Goal: Task Accomplishment & Management: Complete application form

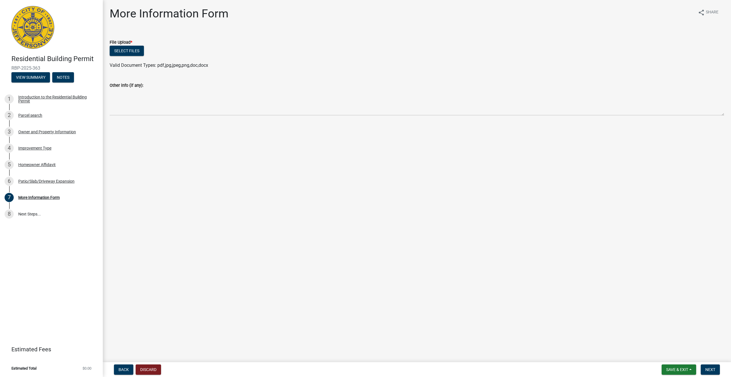
click at [31, 33] on img at bounding box center [32, 27] width 43 height 43
drag, startPoint x: 31, startPoint y: 33, endPoint x: 34, endPoint y: 31, distance: 3.6
click at [32, 33] on img at bounding box center [32, 27] width 43 height 43
click at [686, 371] on span "Save & Exit" at bounding box center [677, 370] width 22 height 5
click at [665, 350] on button "Save & Exit" at bounding box center [674, 355] width 46 height 14
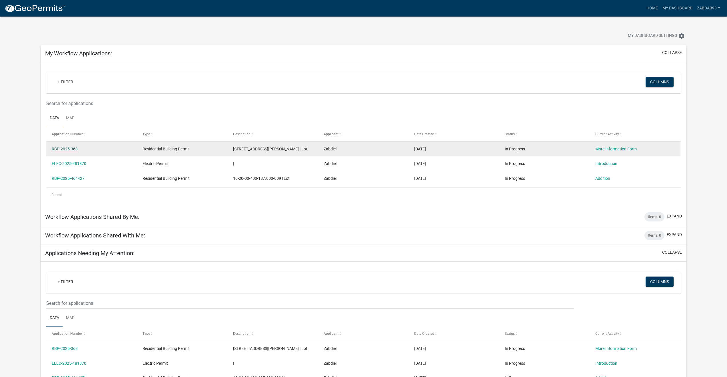
click at [71, 150] on link "RBP-2025-363" at bounding box center [65, 149] width 26 height 5
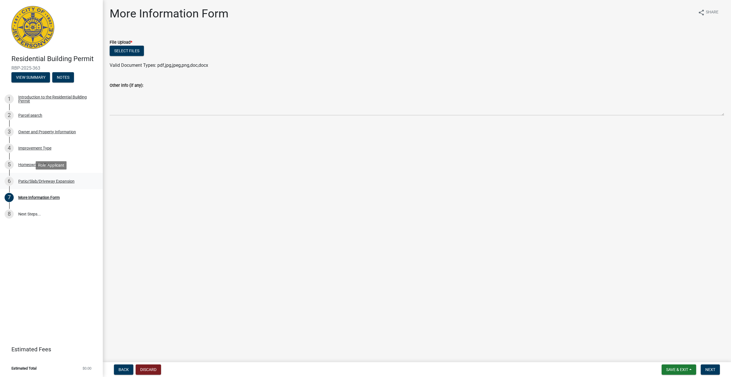
click at [29, 186] on div "6 Patio/Slab/Driveway Expansion" at bounding box center [49, 181] width 89 height 9
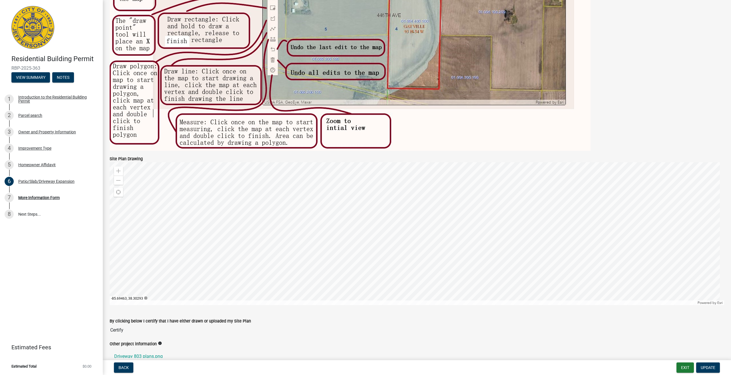
scroll to position [326, 0]
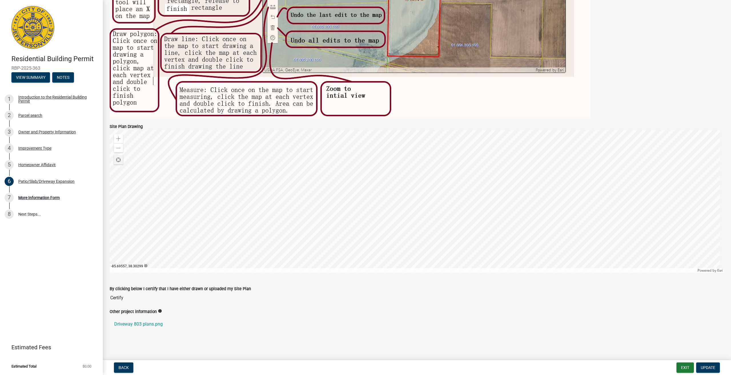
click at [119, 158] on span "Find my location" at bounding box center [118, 160] width 5 height 5
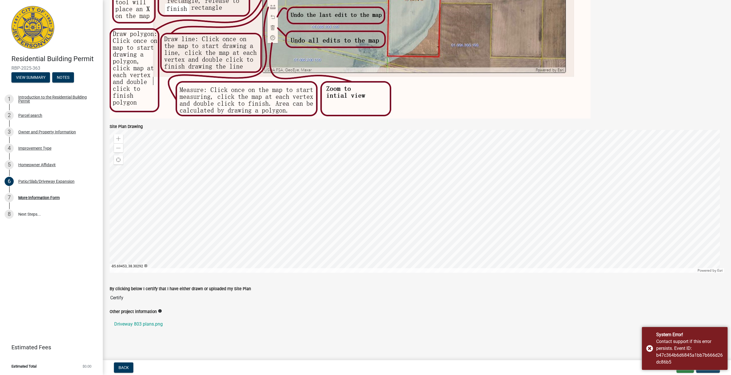
click at [448, 188] on div at bounding box center [417, 201] width 615 height 143
click at [441, 192] on div at bounding box center [417, 201] width 615 height 143
click at [443, 192] on div at bounding box center [417, 201] width 615 height 143
click at [414, 197] on div at bounding box center [417, 201] width 615 height 143
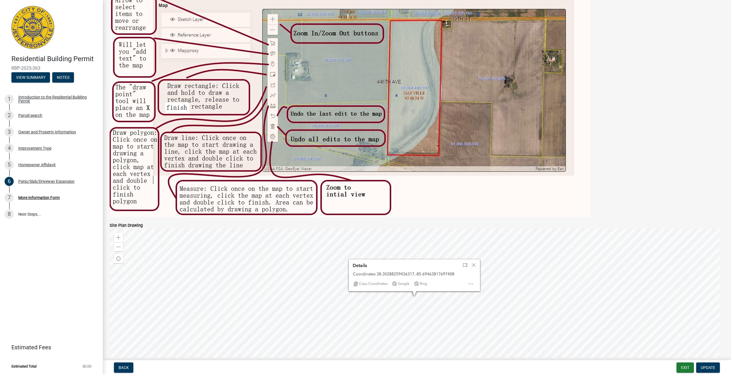
scroll to position [214, 0]
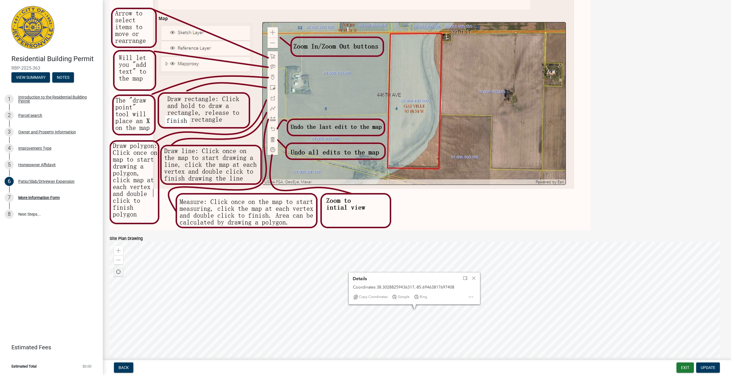
click at [118, 269] on div "Find my location" at bounding box center [118, 271] width 9 height 9
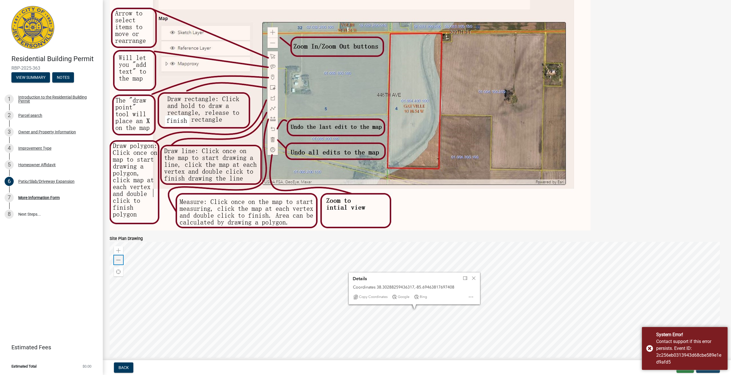
click at [118, 261] on span at bounding box center [118, 260] width 5 height 5
click at [121, 247] on div "Zoom in" at bounding box center [118, 250] width 9 height 9
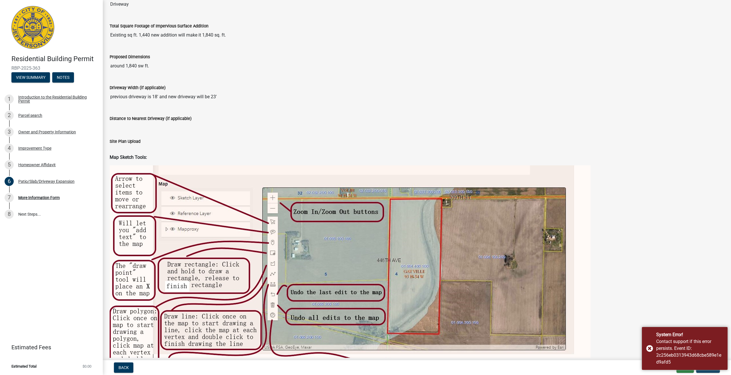
scroll to position [0, 0]
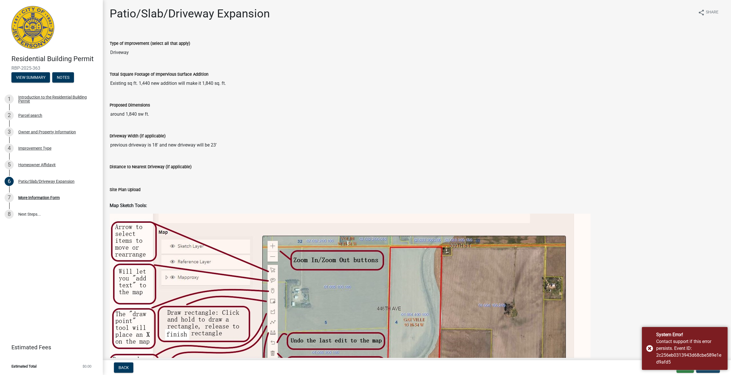
click at [155, 138] on label "Driveway Width (if applicable)" at bounding box center [138, 136] width 56 height 4
click at [155, 139] on input "previous driveway is 18' and new driveway will be 23'" at bounding box center [417, 144] width 615 height 11
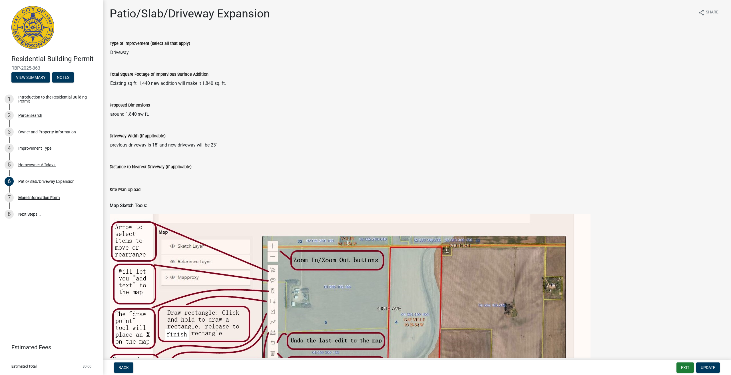
click at [140, 176] on input "Distance to Nearest Driveway (if applicable)" at bounding box center [417, 175] width 615 height 11
click at [26, 216] on link "8 Next Steps..." at bounding box center [51, 214] width 103 height 17
click at [36, 198] on div "More Information Form" at bounding box center [38, 198] width 41 height 4
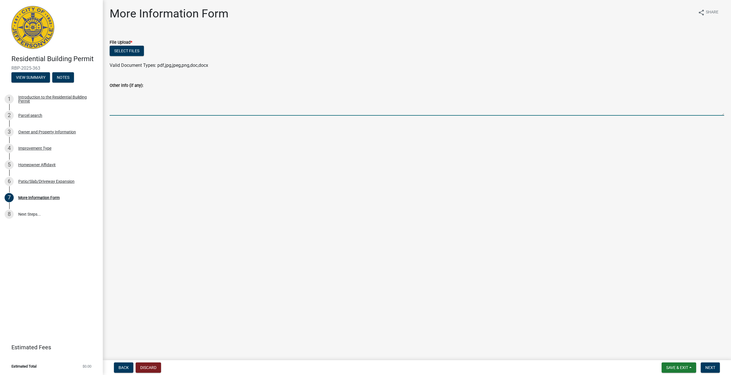
click at [162, 112] on textarea "Other info (if any):" at bounding box center [417, 102] width 615 height 27
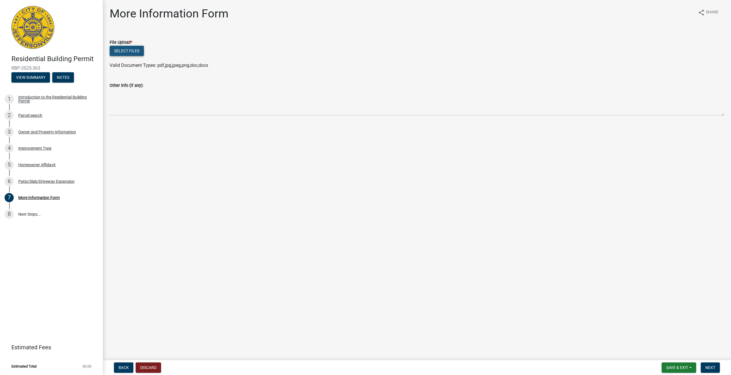
click at [134, 48] on button "Select files" at bounding box center [127, 51] width 34 height 10
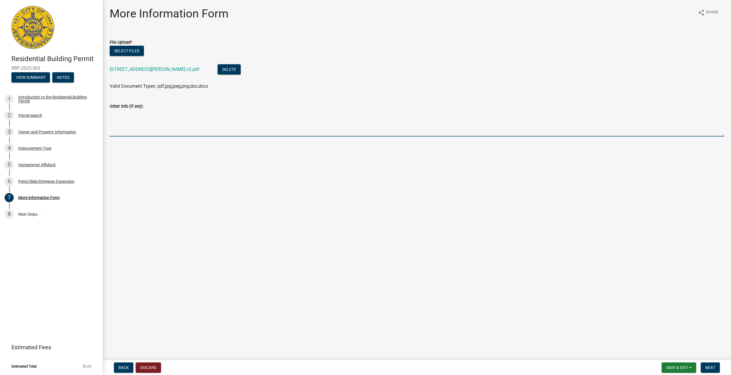
click at [150, 115] on textarea "Other info (if any):" at bounding box center [417, 123] width 615 height 27
click at [140, 129] on textarea "Other info (if any):" at bounding box center [417, 123] width 615 height 27
click at [136, 112] on textarea "Other info (if any):" at bounding box center [417, 123] width 615 height 27
click at [567, 116] on textarea "This is a edited version of the driveway. Please let me know if this is okay. T…" at bounding box center [417, 123] width 615 height 27
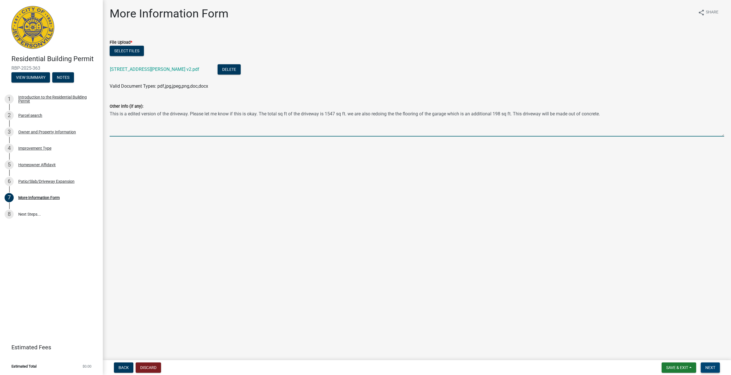
type textarea "This is a edited version of the driveway. Please let me know if this is okay. T…"
click at [712, 367] on span "Next" at bounding box center [710, 367] width 10 height 5
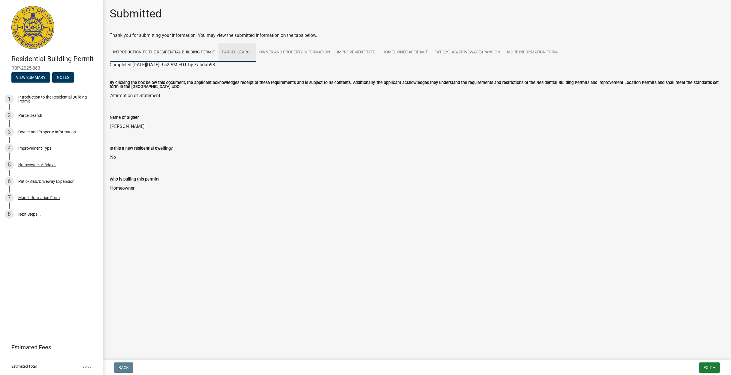
click at [245, 58] on link "Parcel search" at bounding box center [236, 52] width 37 height 18
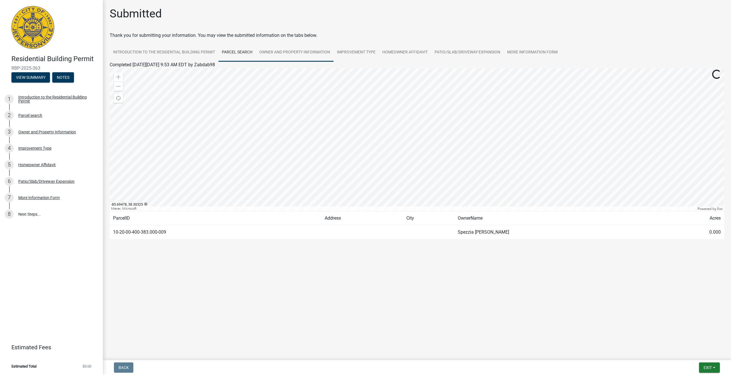
click at [313, 49] on link "Owner and Property Information" at bounding box center [295, 52] width 78 height 18
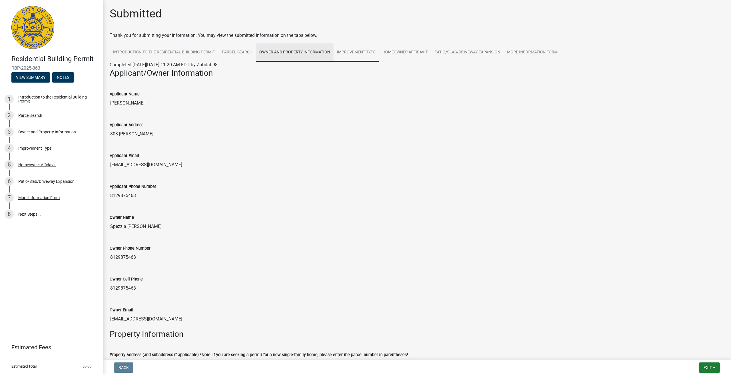
click at [353, 51] on link "Improvement Type" at bounding box center [356, 52] width 45 height 18
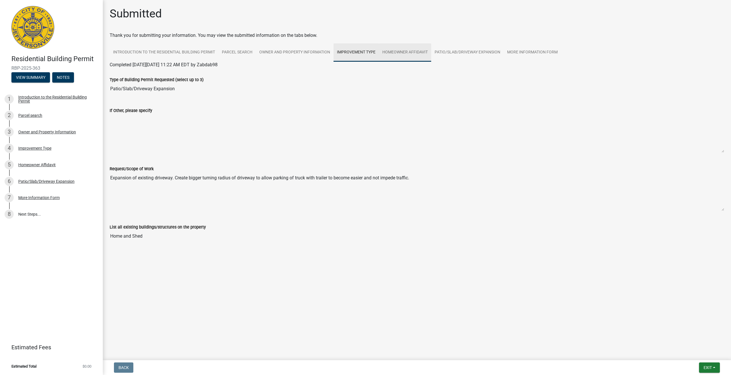
click at [401, 52] on link "Homeowner Affidavit" at bounding box center [405, 52] width 52 height 18
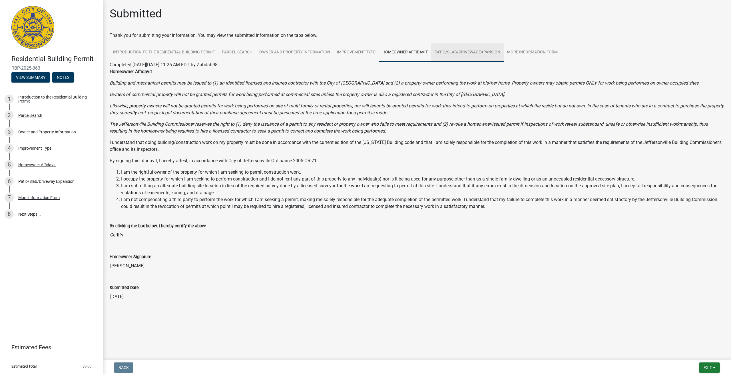
click at [456, 56] on link "Patio/Slab/Driveway Expansion" at bounding box center [467, 52] width 73 height 18
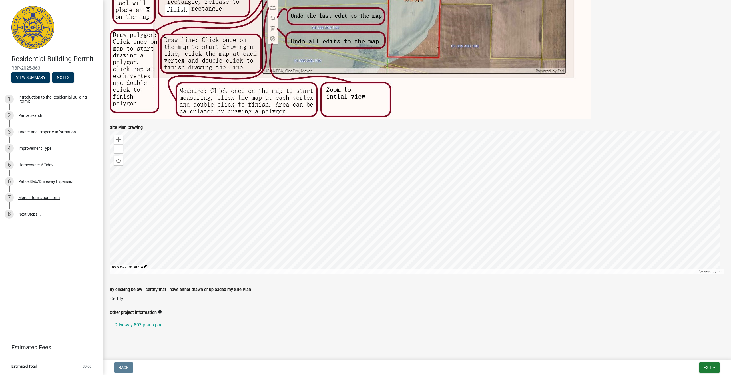
scroll to position [371, 0]
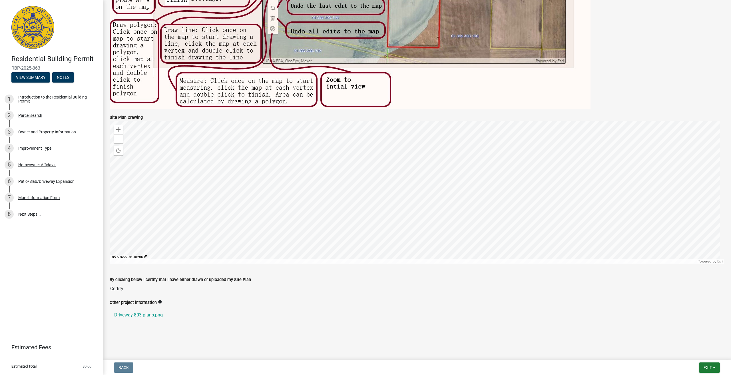
click at [411, 213] on div at bounding box center [417, 192] width 615 height 143
click at [347, 217] on div at bounding box center [417, 192] width 615 height 143
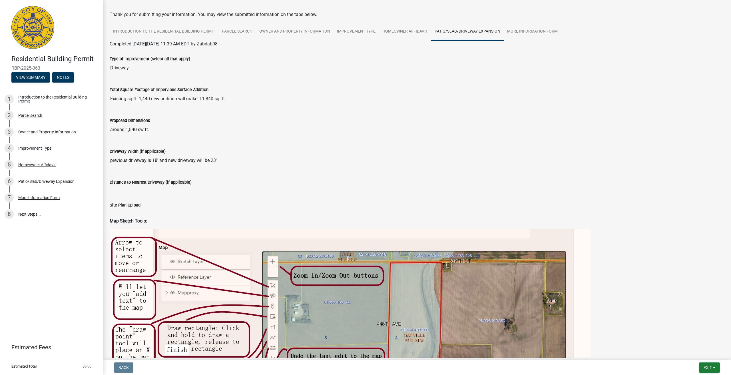
scroll to position [0, 0]
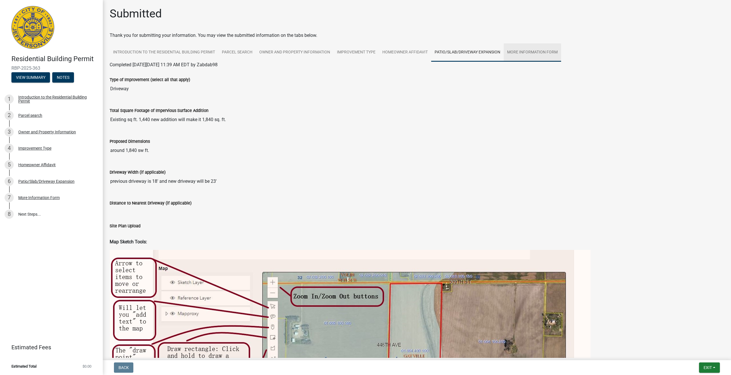
click at [522, 49] on link "More Information Form" at bounding box center [532, 52] width 57 height 18
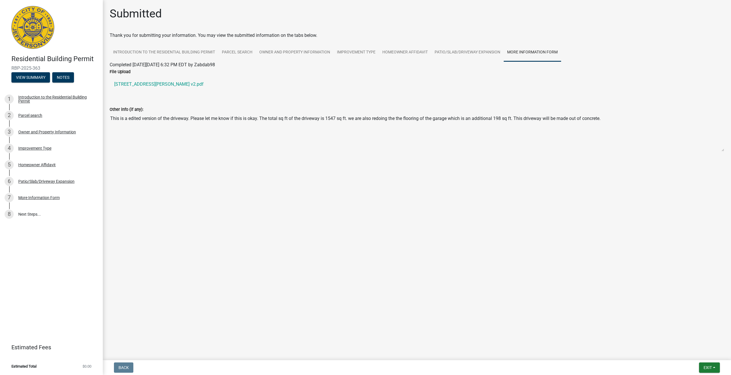
click at [148, 122] on textarea "This is a edited version of the driveway. Please let me know if this is okay. T…" at bounding box center [417, 132] width 615 height 39
click at [613, 124] on textarea "This is a edited version of the driveway. Please let me know if this is okay. T…" at bounding box center [417, 132] width 615 height 39
click at [601, 119] on textarea "This is a edited version of the driveway. Please let me know if this is okay. T…" at bounding box center [417, 132] width 615 height 39
click at [602, 119] on textarea "This is a edited version of the driveway. Please let me know if this is okay. T…" at bounding box center [417, 132] width 615 height 39
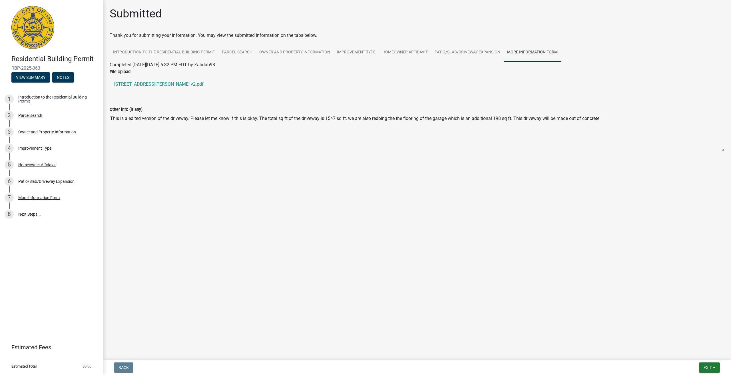
click at [605, 120] on textarea "This is a edited version of the driveway. Please let me know if this is okay. T…" at bounding box center [417, 132] width 615 height 39
click at [31, 200] on div "More Information Form" at bounding box center [38, 198] width 41 height 4
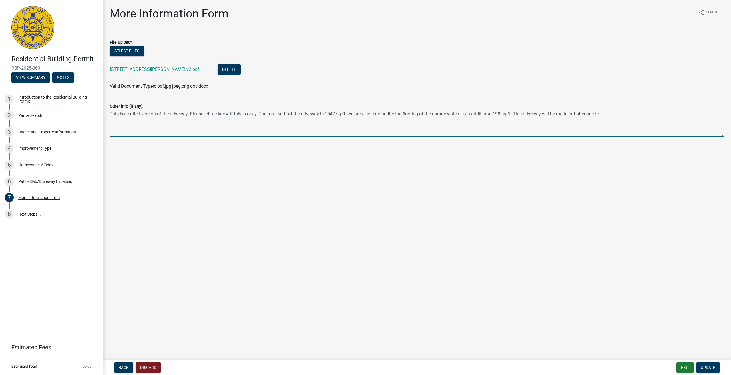
click at [234, 127] on textarea "This is a edited version of the driveway. Please let me know if this is okay. T…" at bounding box center [417, 123] width 615 height 27
click at [629, 113] on textarea "This is a edited version of the driveway. Please let me know if this is okay. T…" at bounding box center [417, 123] width 615 height 27
type textarea "This is a edited version of the driveway. Please let me know if this is okay. T…"
click at [705, 368] on span "Update" at bounding box center [708, 367] width 15 height 5
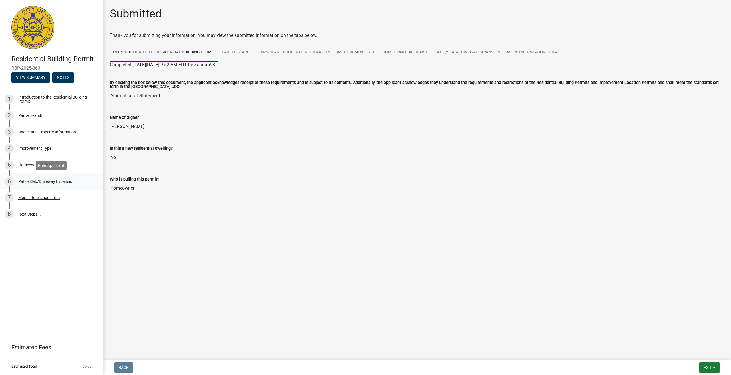
click at [55, 184] on div "6 Patio/Slab/Driveway Expansion" at bounding box center [49, 181] width 89 height 9
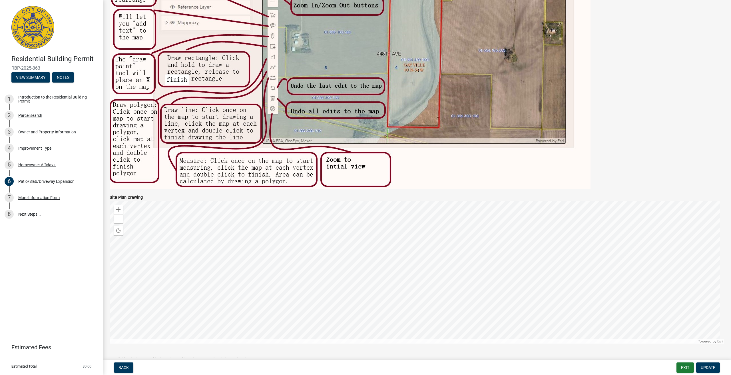
scroll to position [328, 0]
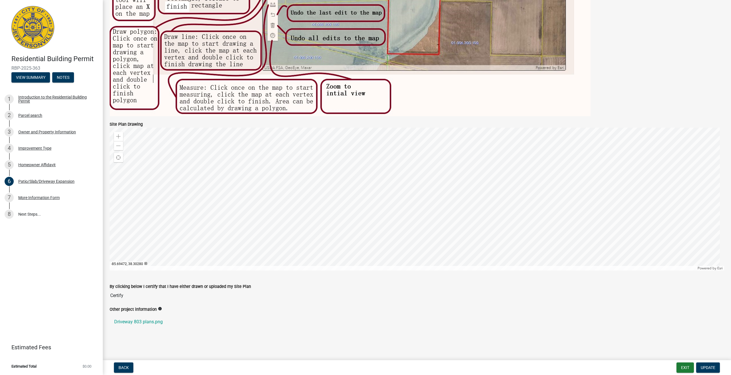
click at [375, 234] on div at bounding box center [417, 199] width 615 height 143
click at [177, 221] on div at bounding box center [417, 199] width 615 height 143
click at [121, 142] on div "Zoom out" at bounding box center [118, 145] width 9 height 9
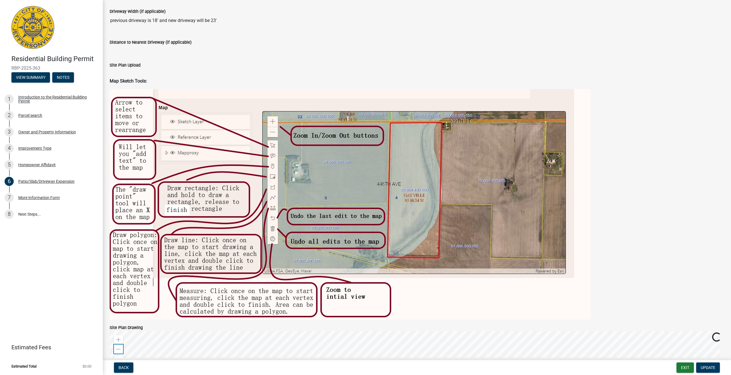
scroll to position [42, 0]
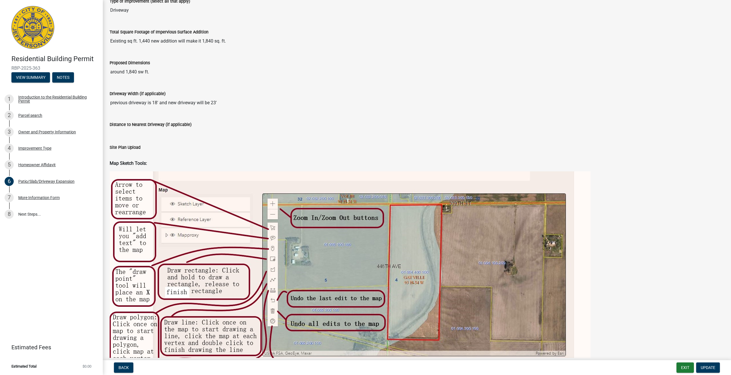
drag, startPoint x: 259, startPoint y: 142, endPoint x: 174, endPoint y: 113, distance: 89.3
click at [228, 134] on div "Distance to Nearest Driveway (if applicable)" at bounding box center [416, 128] width 623 height 31
click at [172, 109] on div "Driveway Width (if applicable) previous driveway is 18' and new driveway will b…" at bounding box center [416, 97] width 623 height 31
click at [173, 103] on input "previous driveway is 18' and new driveway will be 23'" at bounding box center [417, 102] width 615 height 11
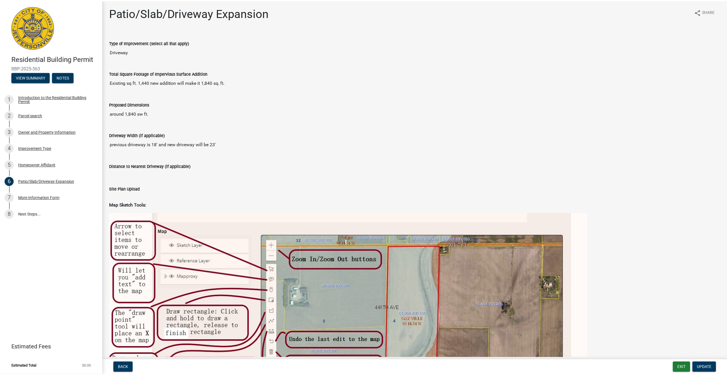
scroll to position [0, 0]
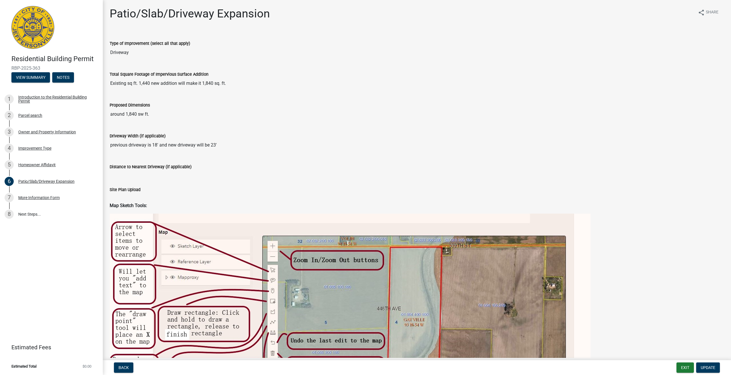
click at [228, 149] on input "previous driveway is 18' and new driveway will be 23'" at bounding box center [417, 144] width 615 height 11
drag, startPoint x: 227, startPoint y: 147, endPoint x: 149, endPoint y: 145, distance: 78.0
click at [145, 145] on input "previous driveway is 18' and new driveway will be 23'" at bounding box center [417, 144] width 615 height 11
click at [256, 145] on input "previous driveway is 18' and new driveway will be 23'" at bounding box center [417, 144] width 615 height 11
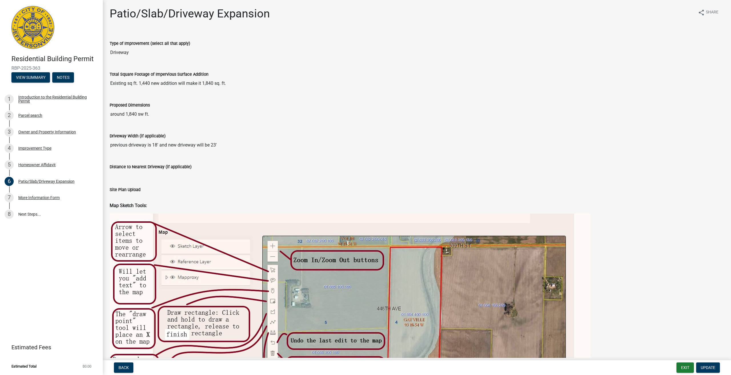
click at [219, 147] on input "previous driveway is 18' and new driveway will be 23'" at bounding box center [417, 144] width 615 height 11
click at [218, 145] on input "previous driveway is 18' and new driveway will be 23'" at bounding box center [417, 144] width 615 height 11
click at [131, 117] on input "around 1,840 sw ft." at bounding box center [417, 114] width 615 height 11
click at [177, 84] on input "Existing sq ft. 1,440 new addition will make it 1,840 sq. ft." at bounding box center [417, 83] width 615 height 11
click at [35, 196] on div "More Information Form" at bounding box center [38, 198] width 41 height 4
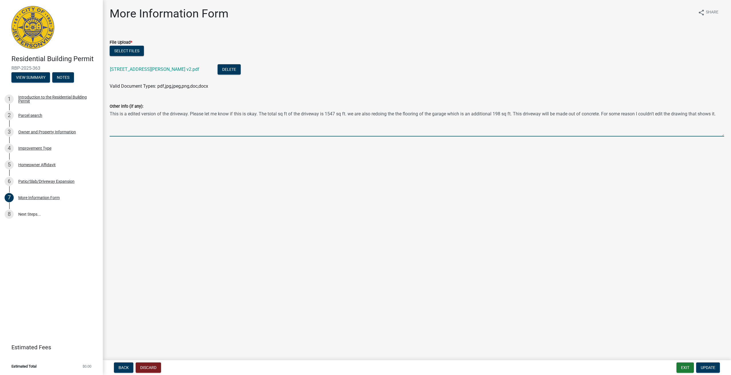
click at [722, 116] on textarea "This is a edited version of the driveway. Please let me know if this is okay. T…" at bounding box center [417, 123] width 615 height 27
type textarea "This is a edited version of the driveway. Please let me know if this is okay. T…"
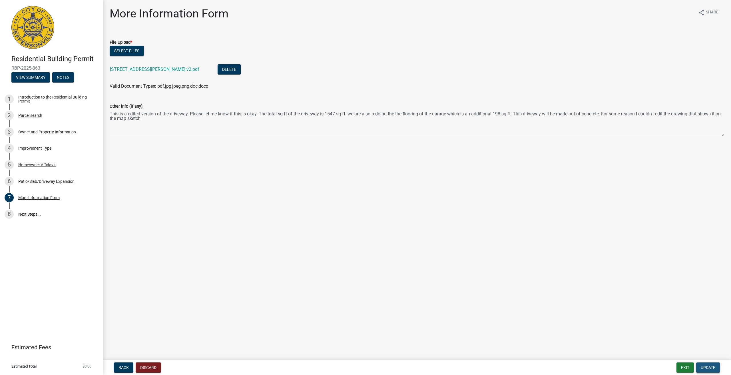
click at [708, 369] on span "Update" at bounding box center [708, 367] width 15 height 5
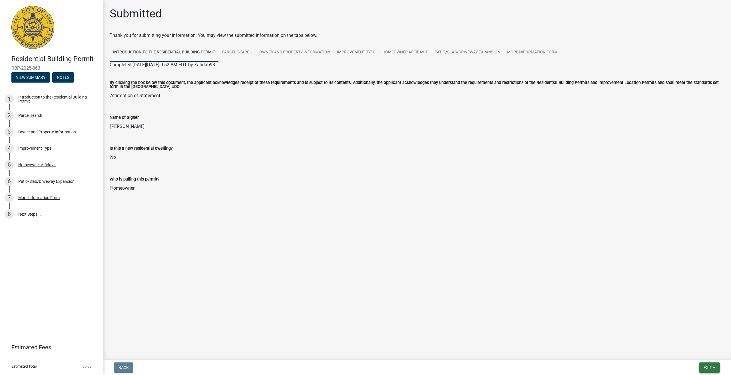
click at [704, 365] on span "Exit" at bounding box center [708, 367] width 8 height 5
click at [695, 354] on button "Save & Exit" at bounding box center [697, 353] width 46 height 14
